Goal: Entertainment & Leisure: Consume media (video, audio)

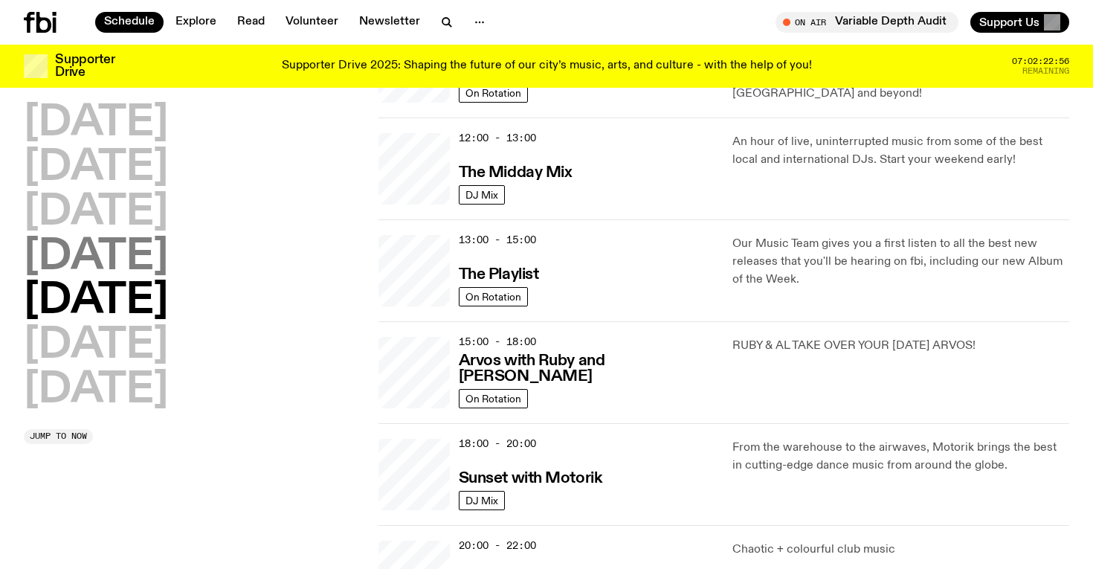
click at [166, 263] on h2 "[DATE]" at bounding box center [96, 257] width 144 height 42
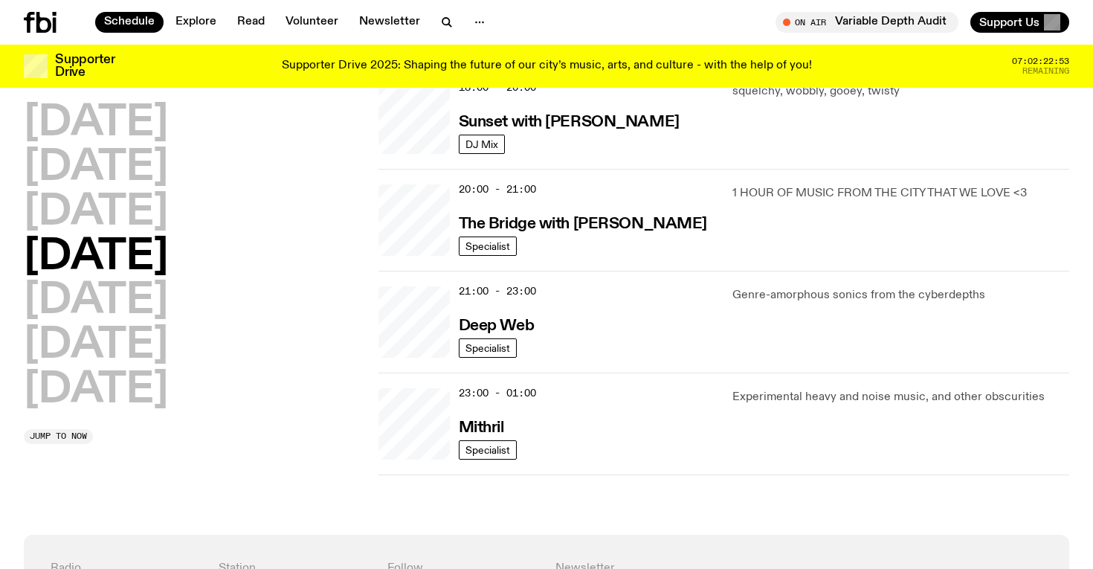
scroll to position [665, 0]
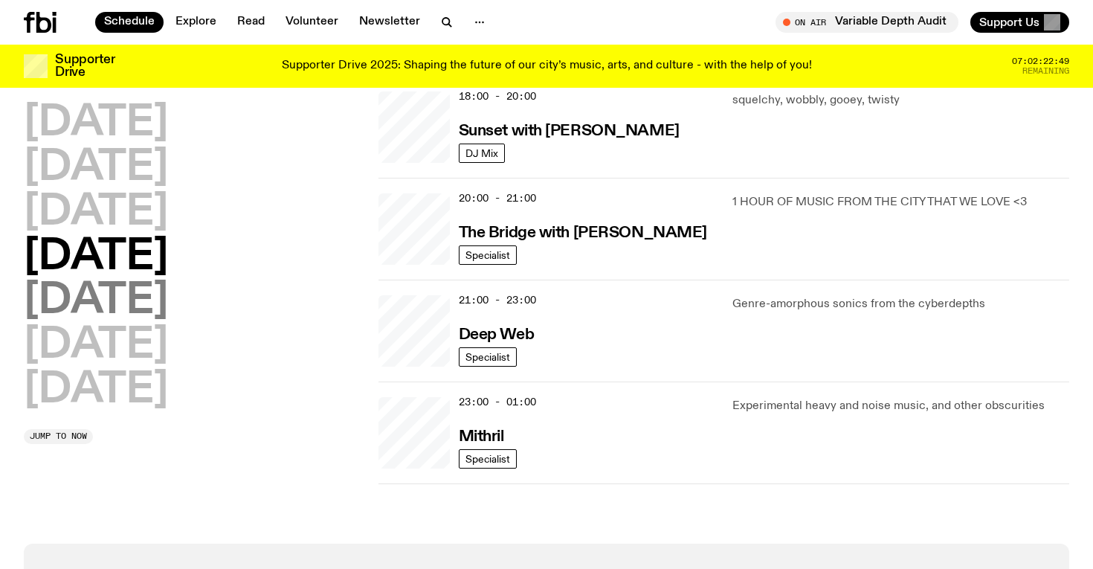
click at [130, 309] on h2 "[DATE]" at bounding box center [96, 301] width 144 height 42
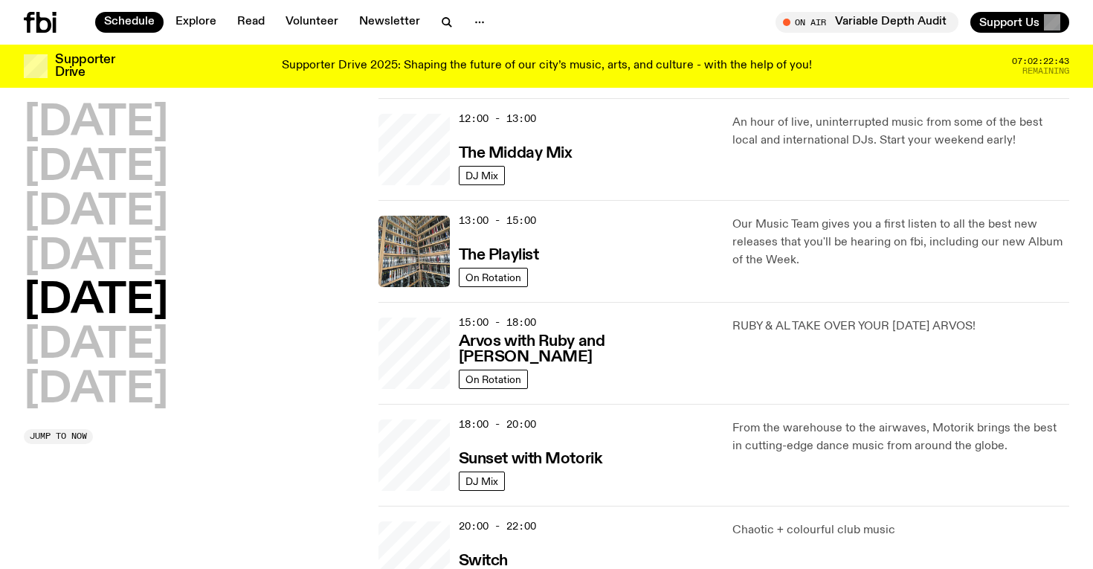
scroll to position [333, 0]
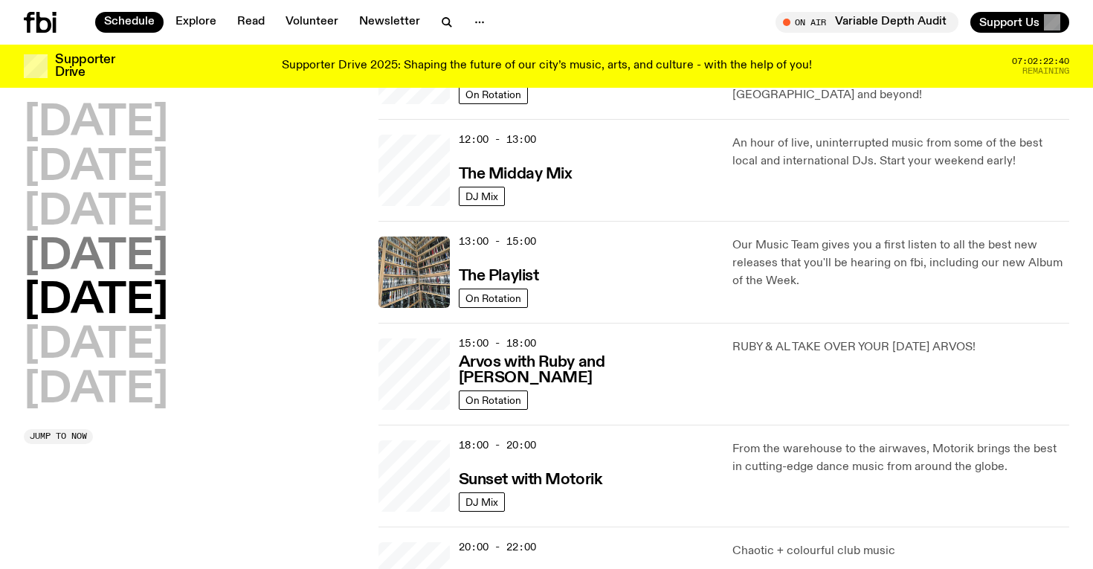
click at [160, 263] on h2 "[DATE]" at bounding box center [96, 257] width 144 height 42
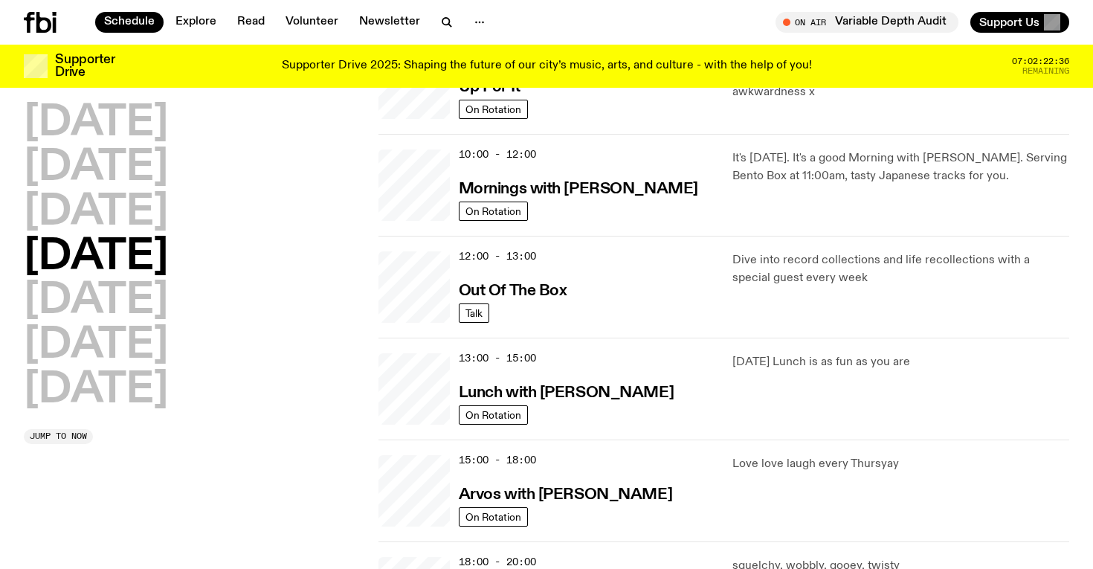
scroll to position [160, 0]
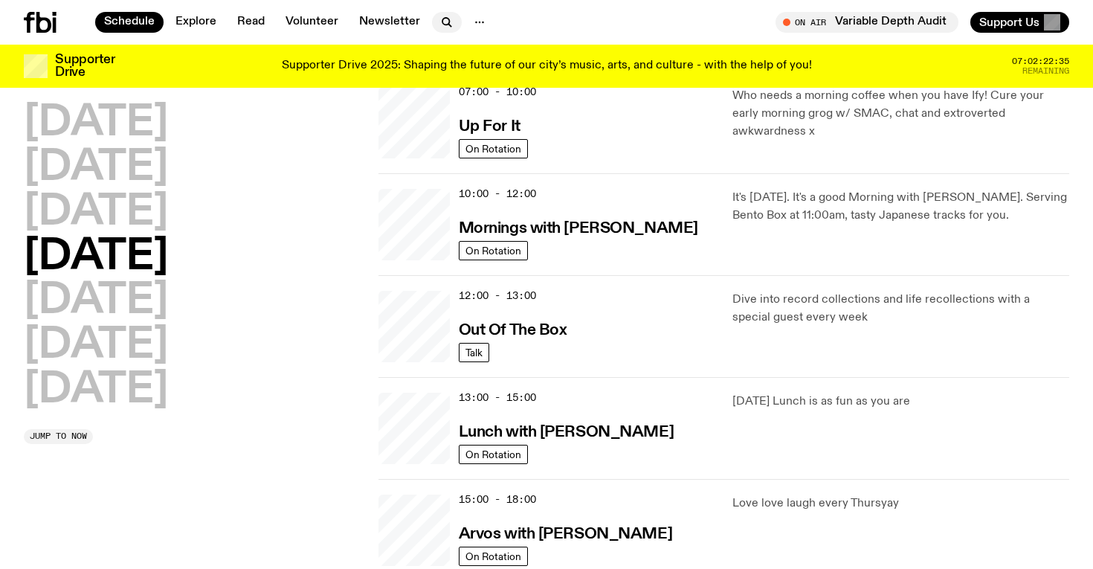
click at [445, 19] on icon "button" at bounding box center [447, 22] width 18 height 18
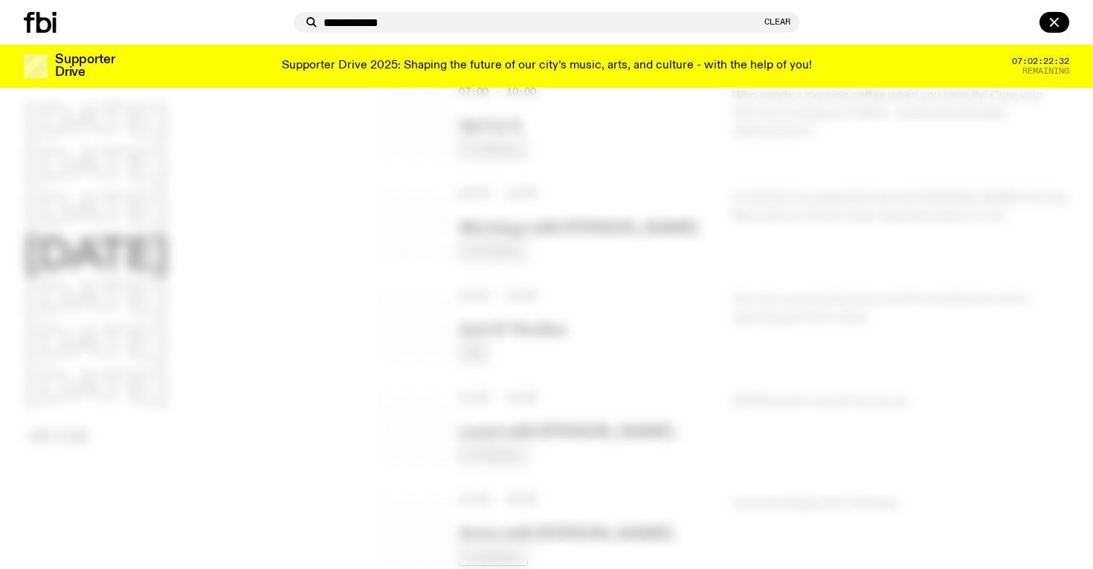
type input "**********"
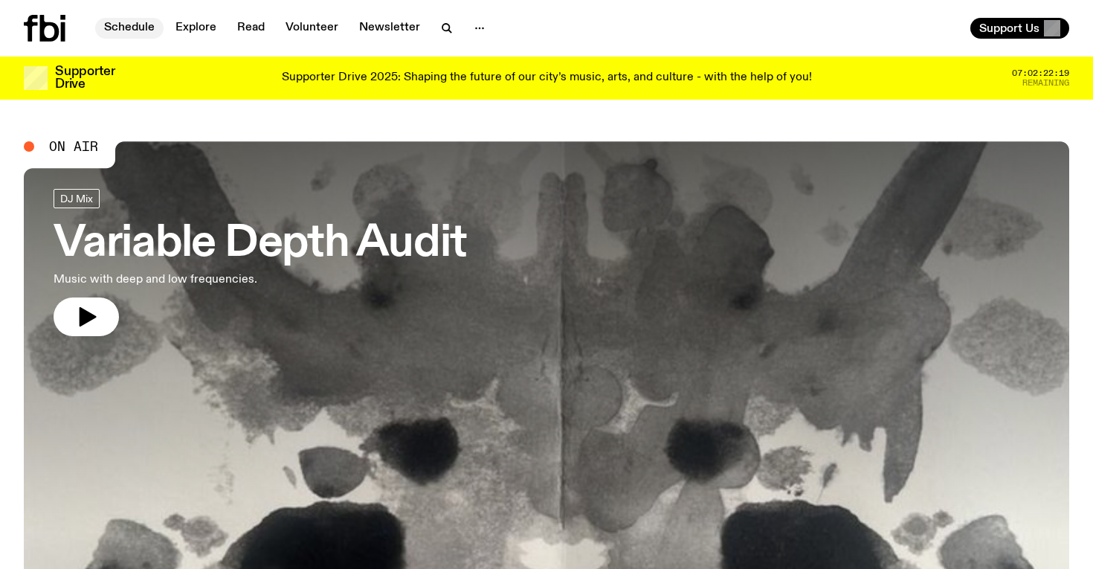
click at [135, 28] on link "Schedule" at bounding box center [129, 28] width 68 height 21
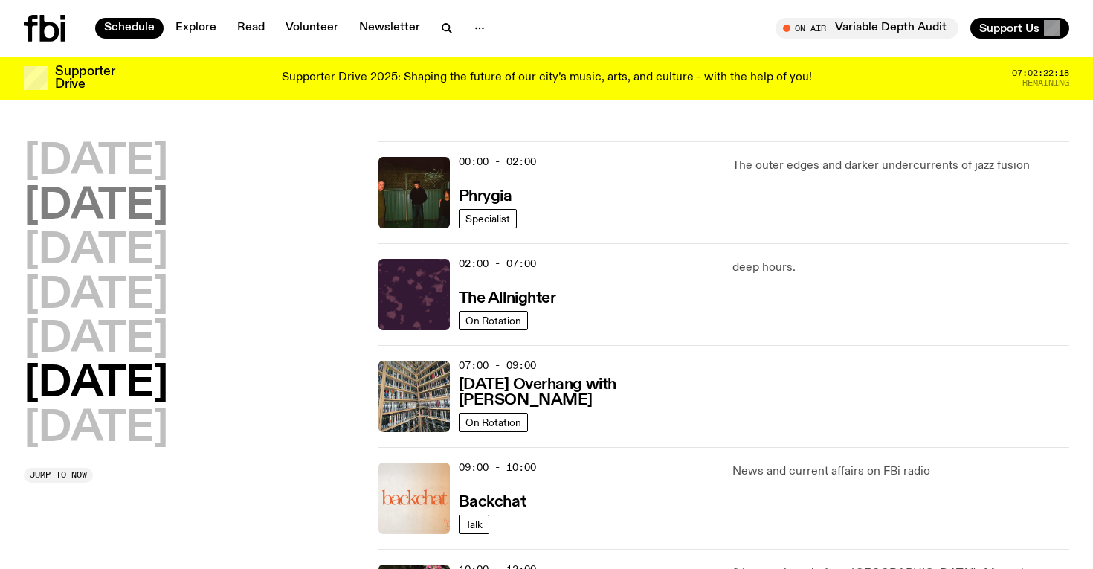
click at [114, 217] on h2 "[DATE]" at bounding box center [96, 207] width 144 height 42
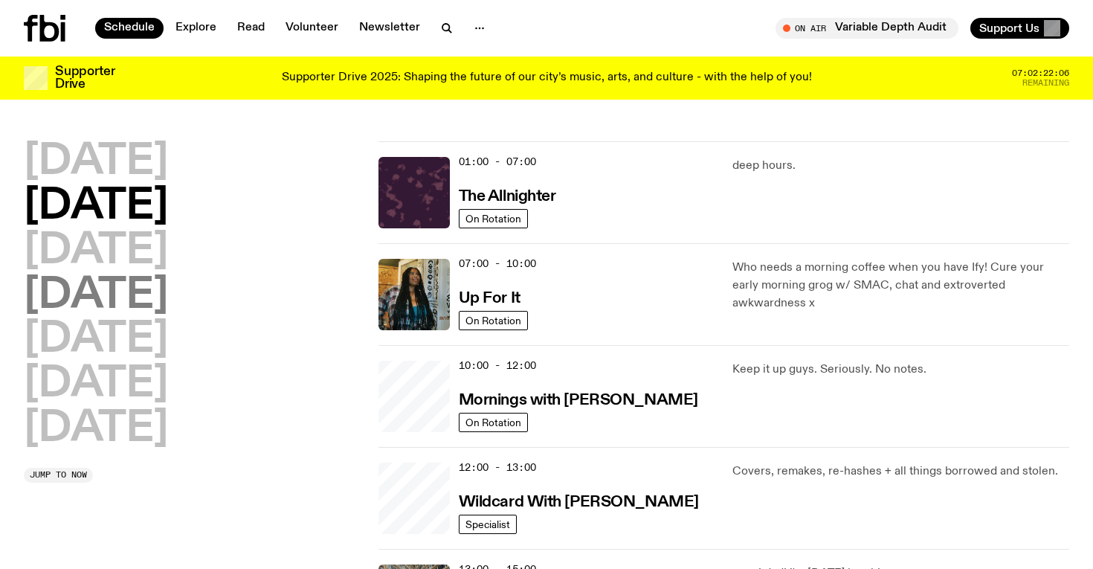
click at [117, 303] on h2 "[DATE]" at bounding box center [96, 296] width 144 height 42
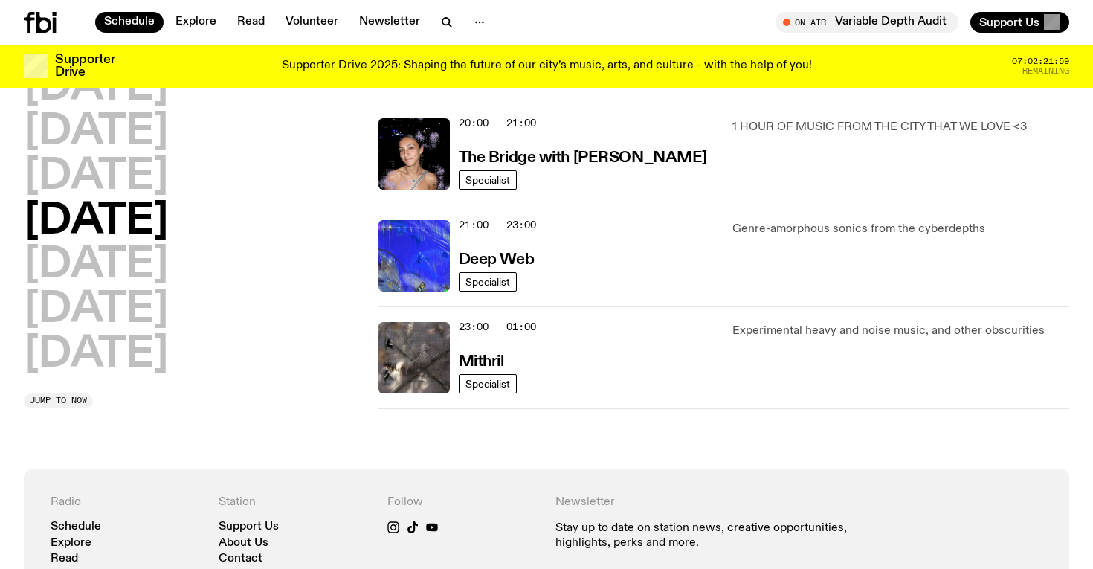
scroll to position [757, 0]
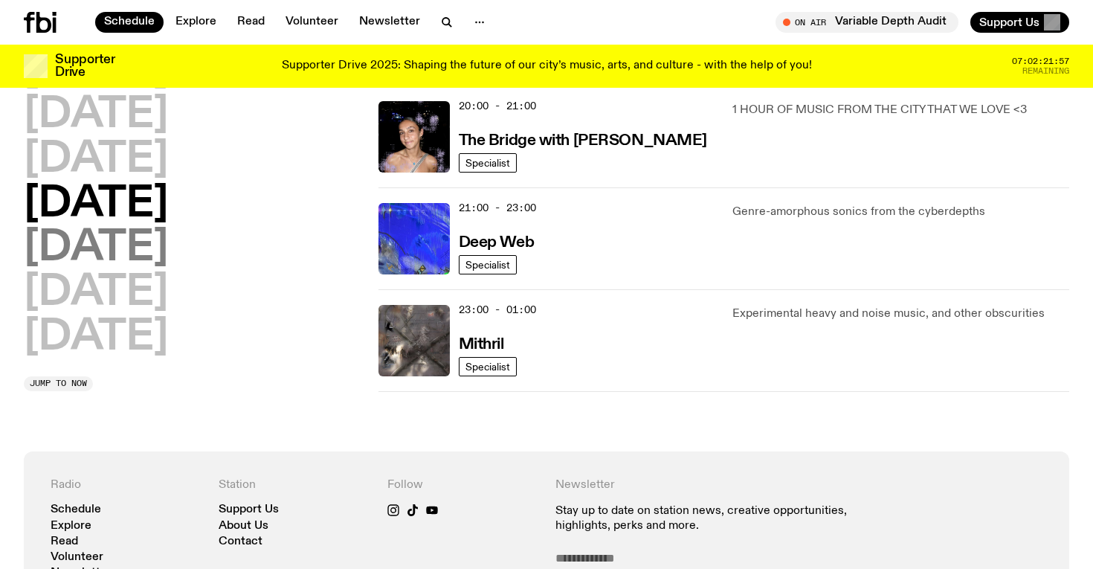
click at [138, 245] on h2 "[DATE]" at bounding box center [96, 249] width 144 height 42
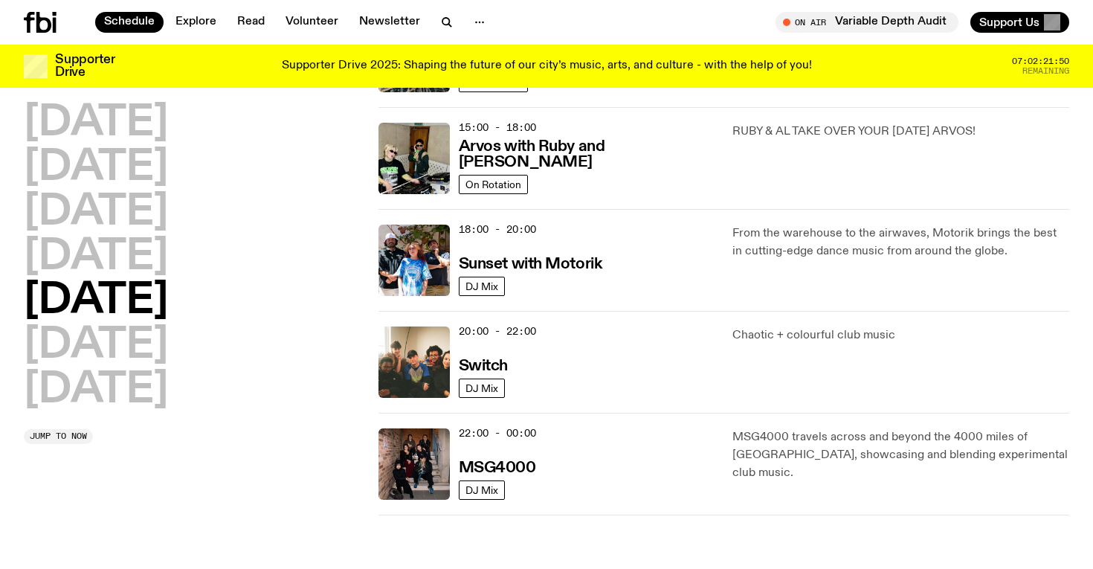
scroll to position [529, 0]
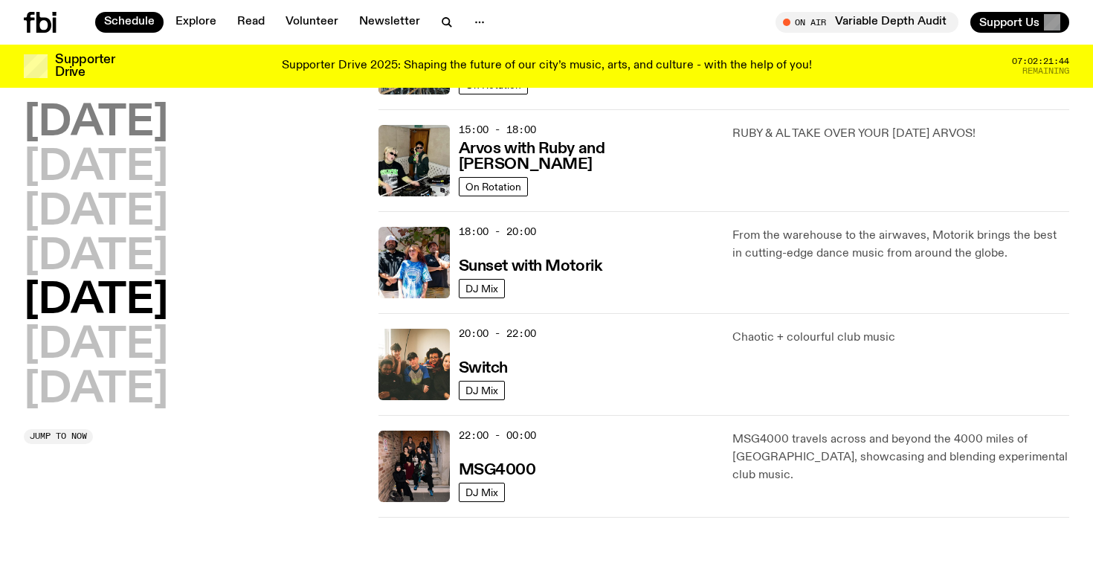
click at [164, 130] on h2 "[DATE]" at bounding box center [96, 124] width 144 height 42
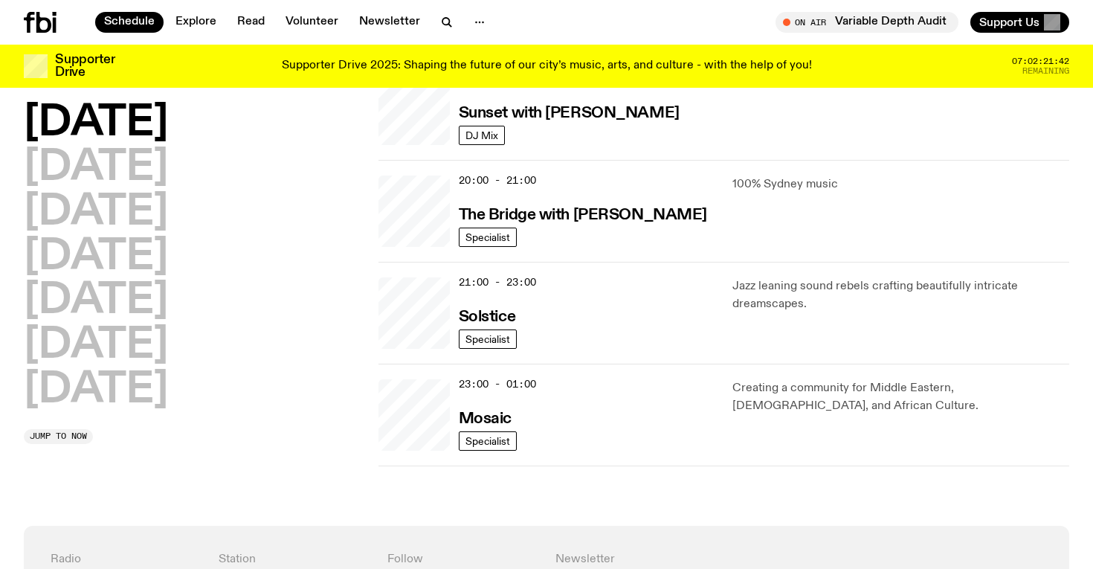
scroll to position [694, 0]
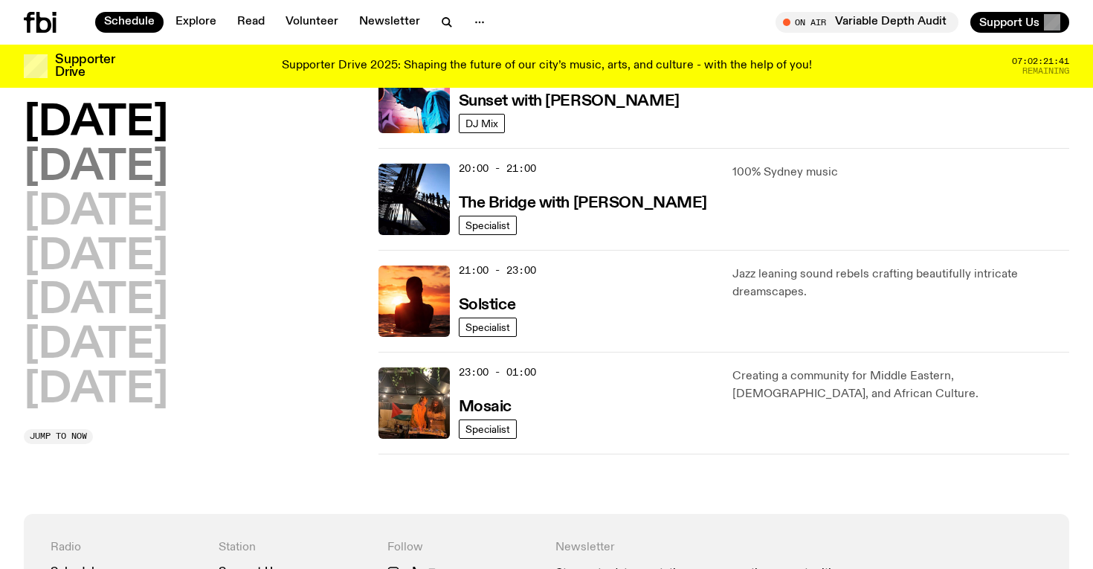
click at [166, 174] on h2 "[DATE]" at bounding box center [96, 168] width 144 height 42
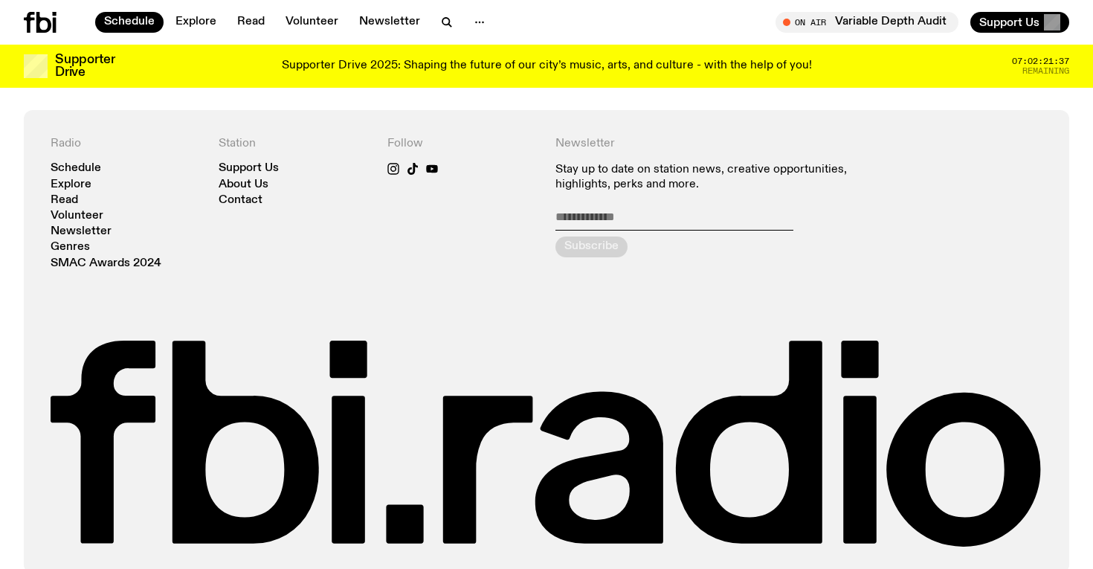
scroll to position [729, 0]
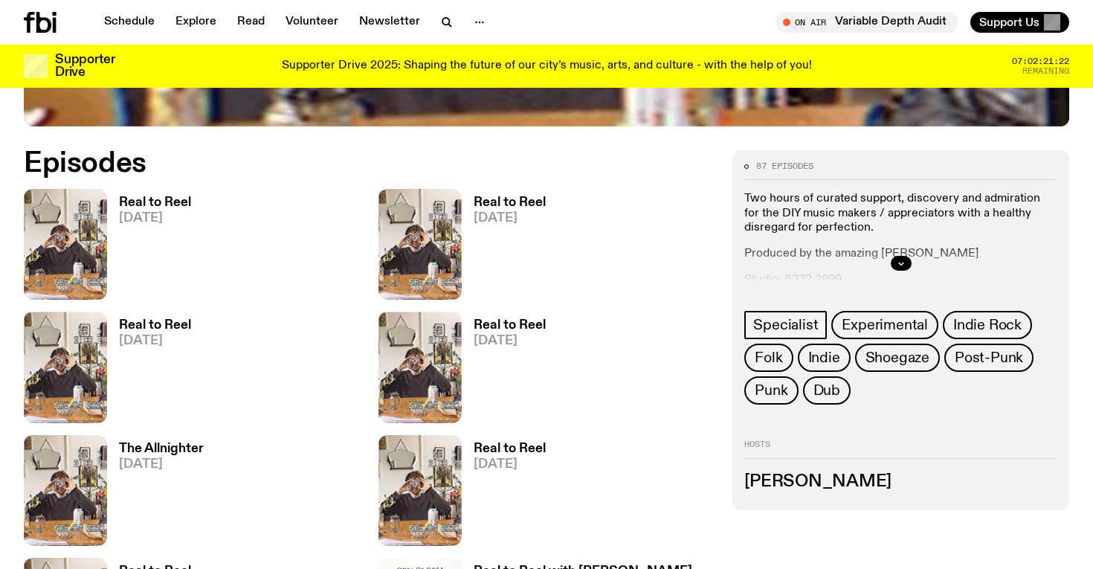
scroll to position [697, 0]
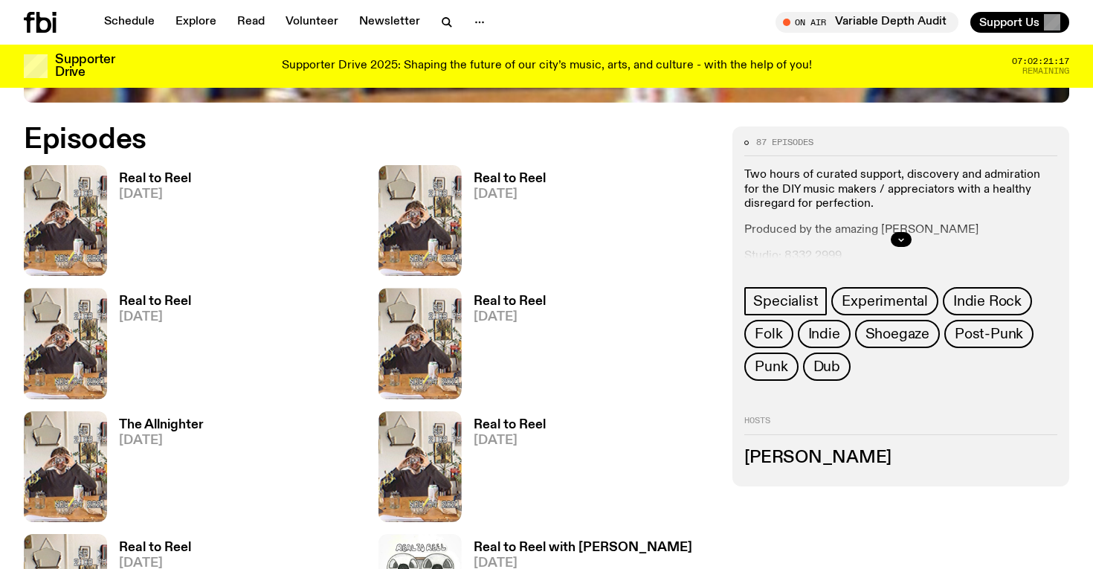
click at [156, 180] on h3 "Real to Reel" at bounding box center [155, 179] width 72 height 13
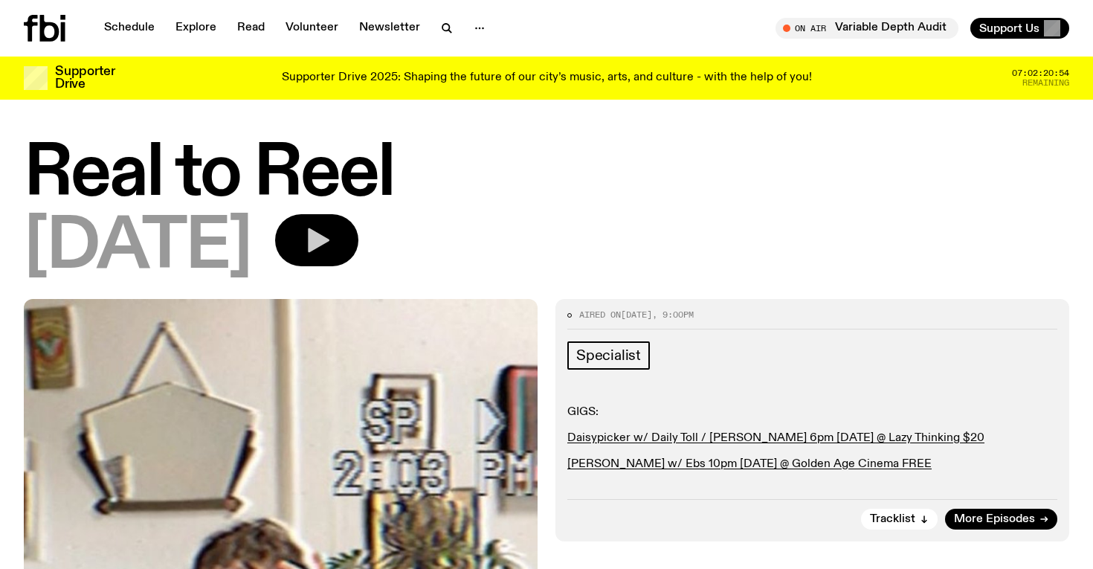
click at [332, 251] on icon "button" at bounding box center [317, 240] width 30 height 30
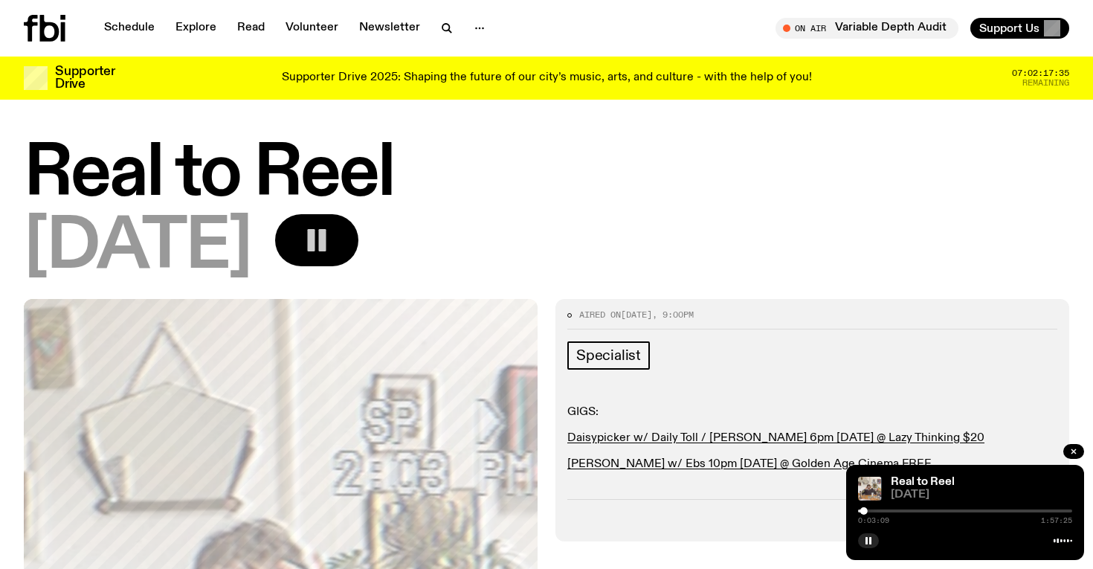
click at [871, 512] on div "0:03:09 1:57:25" at bounding box center [965, 515] width 214 height 18
click at [868, 512] on div at bounding box center [965, 510] width 214 height 3
click at [115, 28] on link "Schedule" at bounding box center [129, 28] width 68 height 21
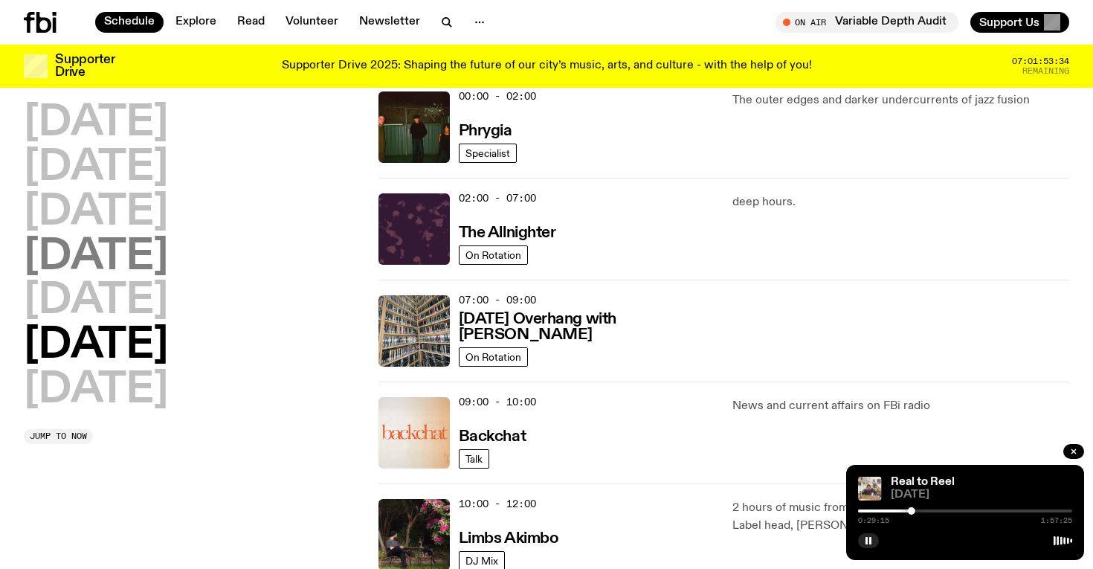
click at [96, 254] on h2 "[DATE]" at bounding box center [96, 257] width 144 height 42
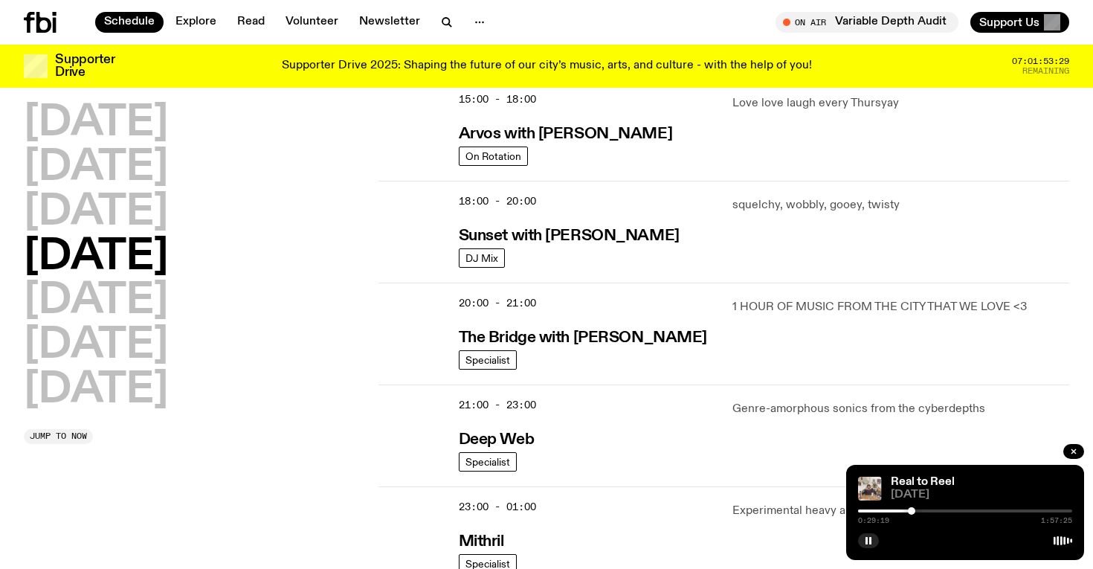
scroll to position [558, 0]
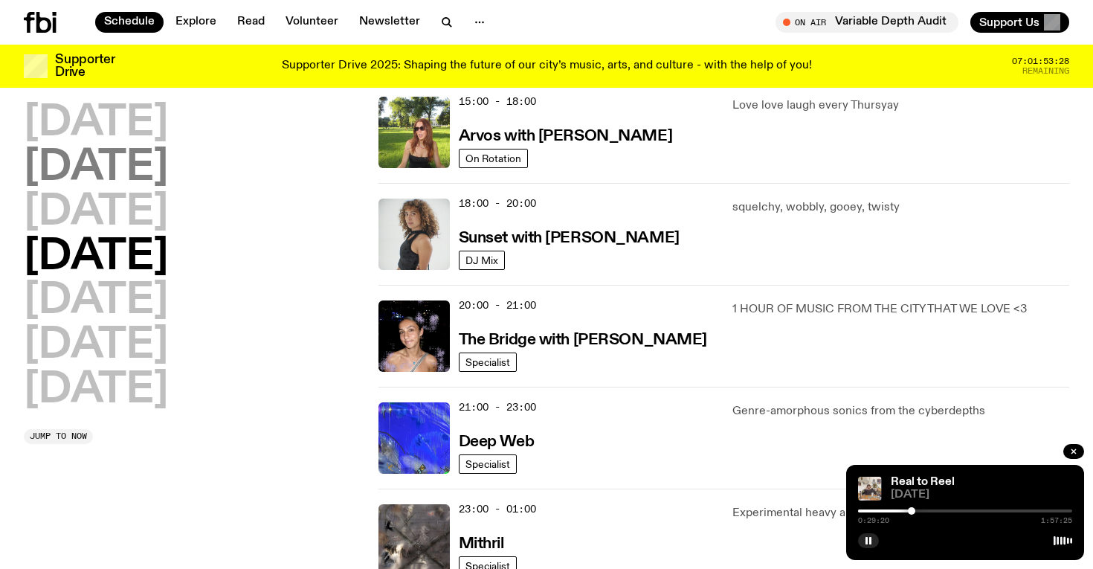
click at [163, 175] on h2 "[DATE]" at bounding box center [96, 168] width 144 height 42
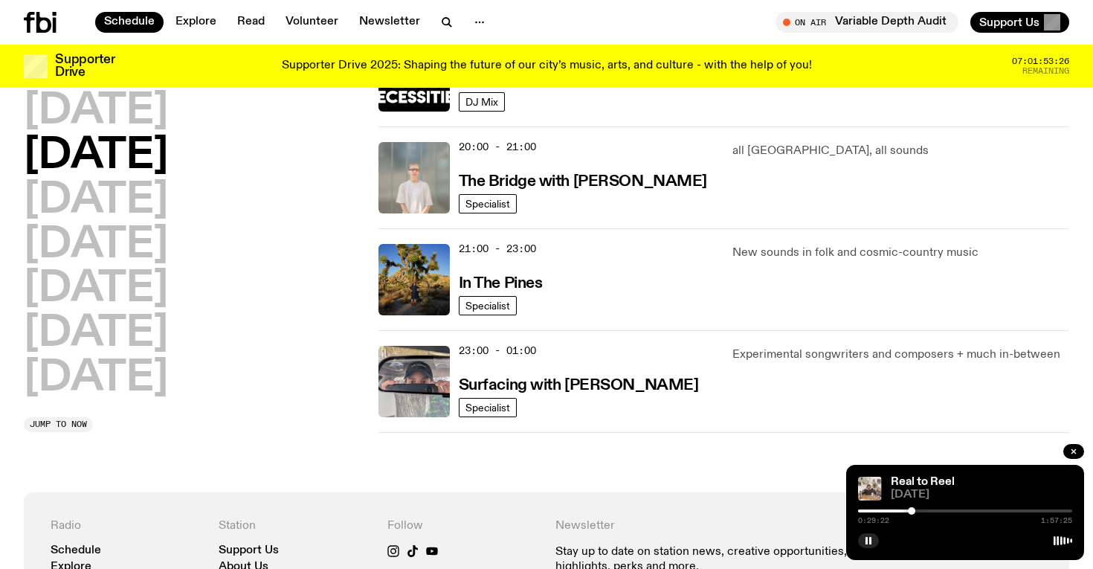
scroll to position [757, 0]
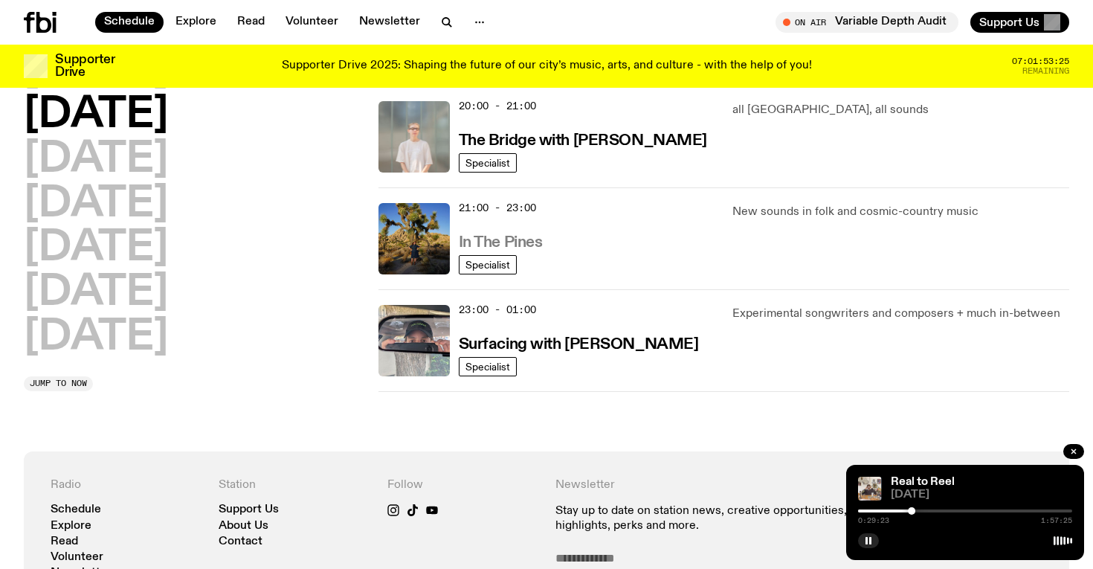
click at [478, 236] on h3 "In The Pines" at bounding box center [501, 243] width 84 height 16
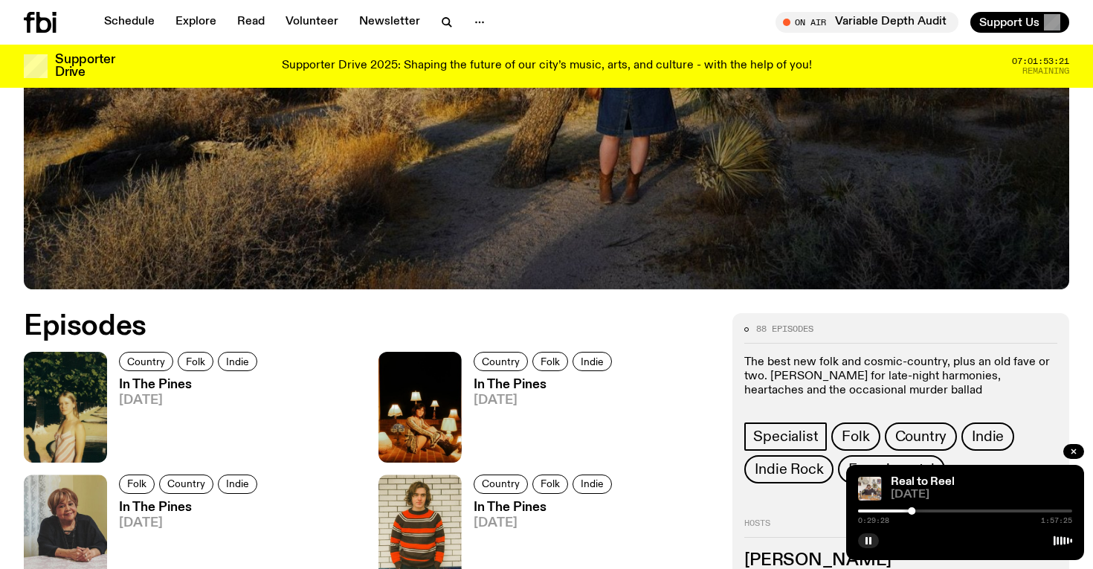
scroll to position [726, 0]
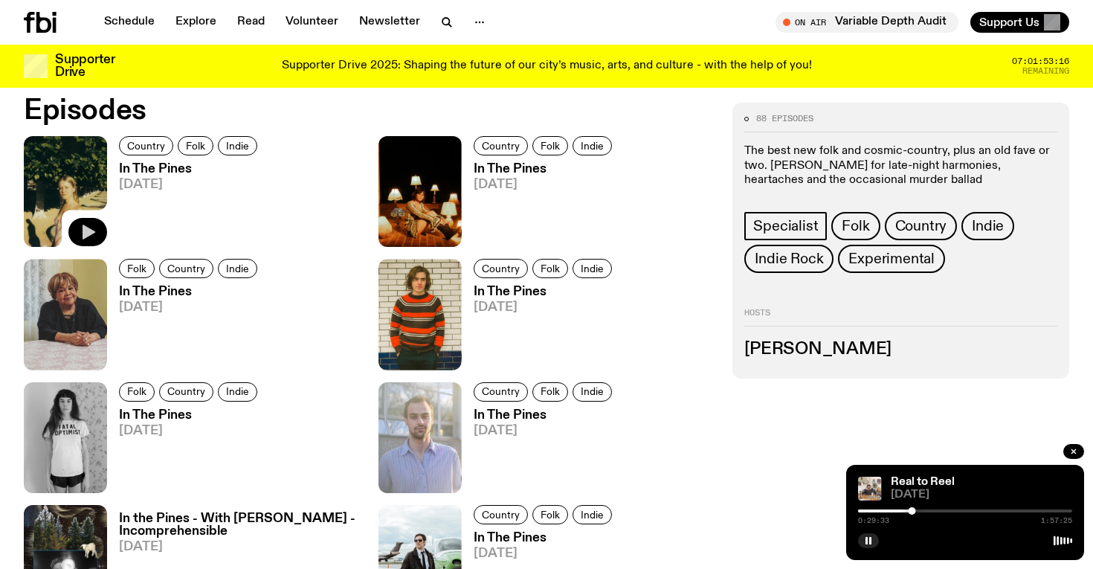
click at [83, 226] on icon "button" at bounding box center [89, 232] width 13 height 15
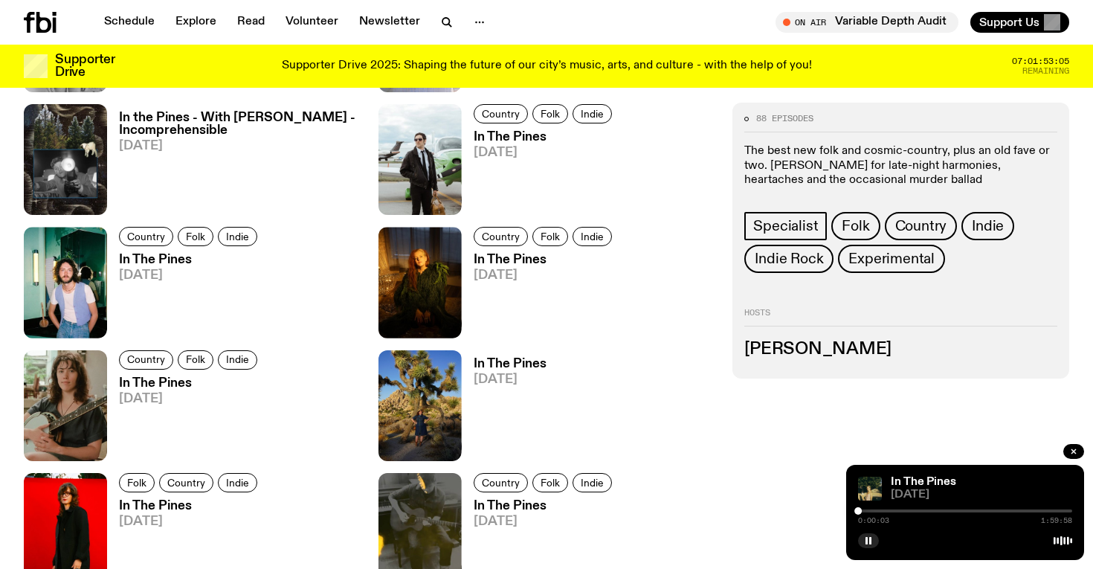
scroll to position [1135, 0]
